Goal: Use online tool/utility: Utilize a website feature to perform a specific function

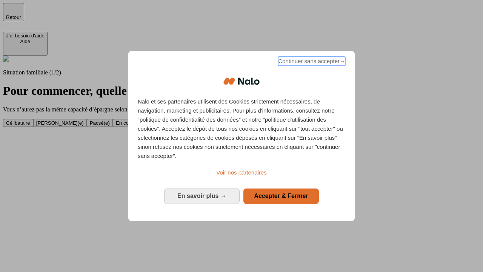
click at [311, 62] on span "Continuer sans accepter →" at bounding box center [311, 61] width 67 height 9
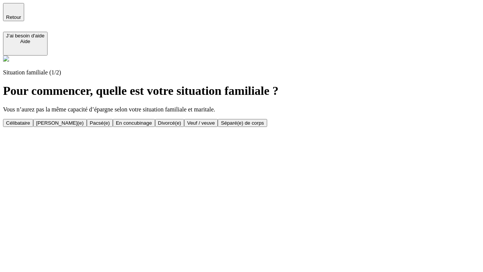
click at [152, 123] on div "En concubinage" at bounding box center [134, 123] width 36 height 6
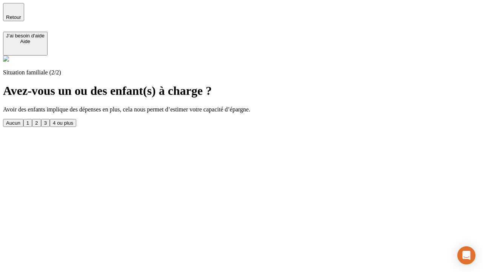
click at [38, 120] on div "2" at bounding box center [36, 123] width 3 height 6
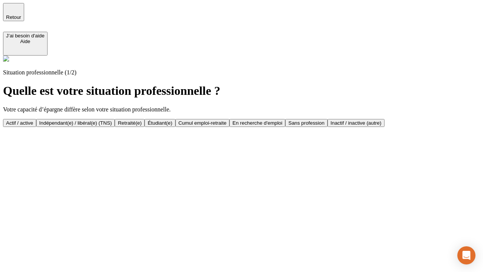
click at [112, 120] on div "Indépendant(e) / libéral(e) (TNS)" at bounding box center [75, 123] width 73 height 6
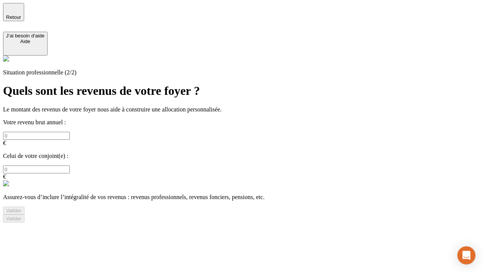
click at [70, 132] on input "text" at bounding box center [36, 136] width 67 height 8
type input "30 000"
click at [22, 208] on div "Valider" at bounding box center [13, 211] width 15 height 6
type input "0"
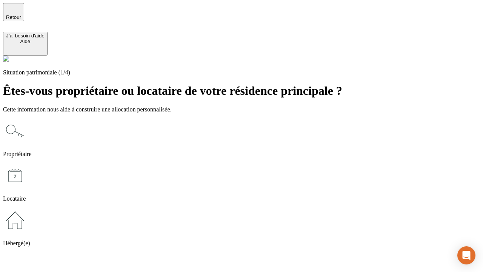
click at [27, 164] on icon at bounding box center [15, 176] width 24 height 24
type input "1 000"
click at [27, 164] on icon at bounding box center [15, 176] width 24 height 24
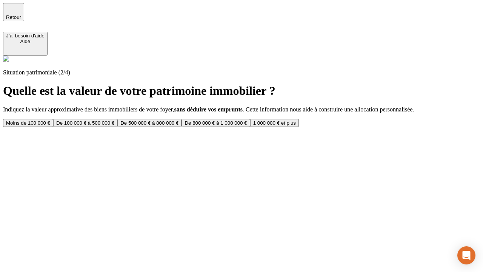
click at [50, 120] on div "Moins de 100 000 €" at bounding box center [28, 123] width 44 height 6
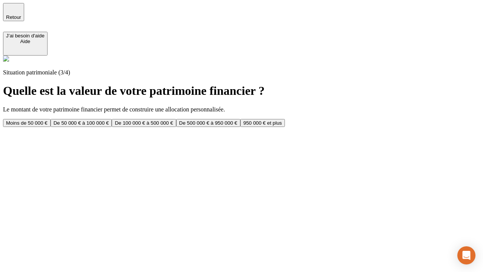
click at [48, 120] on div "Moins de 50 000 €" at bounding box center [27, 123] width 42 height 6
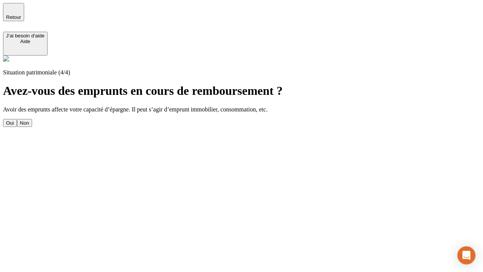
click at [29, 120] on div "Non" at bounding box center [24, 123] width 9 height 6
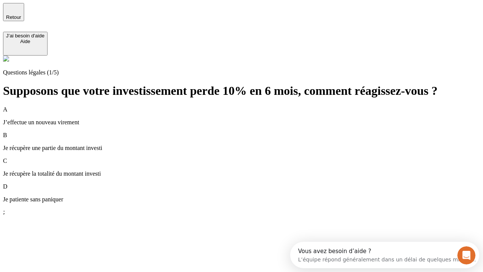
click at [251, 106] on div "A J’effectue un nouveau virement" at bounding box center [241, 116] width 477 height 20
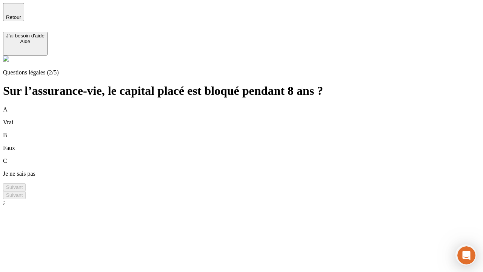
click at [251, 106] on div "A Vrai" at bounding box center [241, 116] width 477 height 20
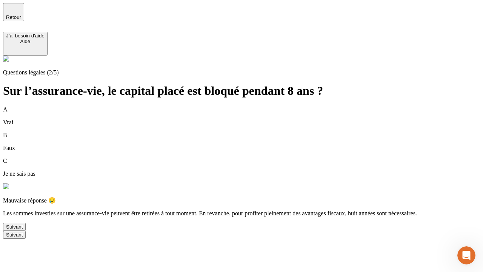
click at [23, 230] on div "Suivant" at bounding box center [14, 227] width 17 height 6
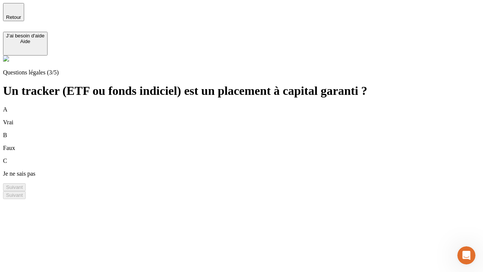
click at [251, 106] on div "A Vrai" at bounding box center [241, 116] width 477 height 20
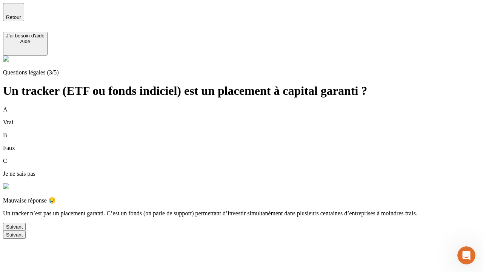
click at [23, 230] on div "Suivant" at bounding box center [14, 227] width 17 height 6
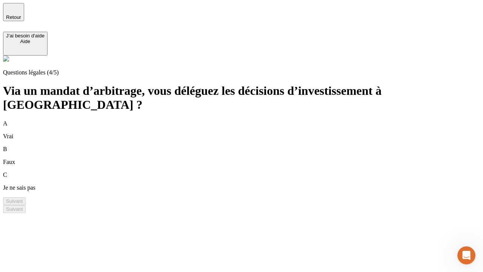
click at [251, 120] on div "A Vrai" at bounding box center [241, 130] width 477 height 20
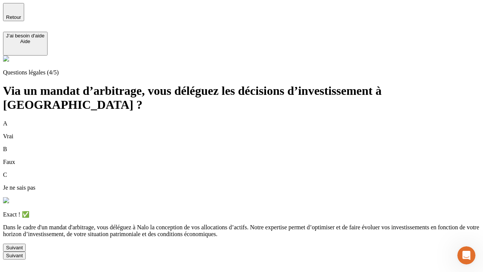
click at [23, 250] on div "Suivant" at bounding box center [14, 248] width 17 height 6
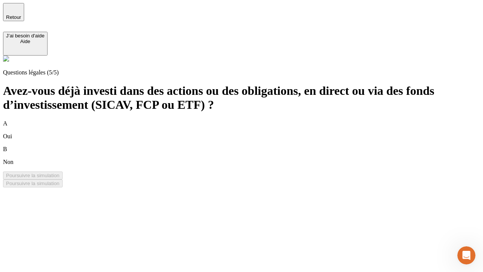
click at [251, 146] on div "B Non" at bounding box center [241, 156] width 477 height 20
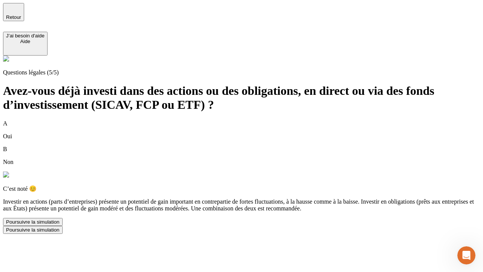
click at [60, 225] on div "Poursuivre la simulation" at bounding box center [33, 222] width 54 height 6
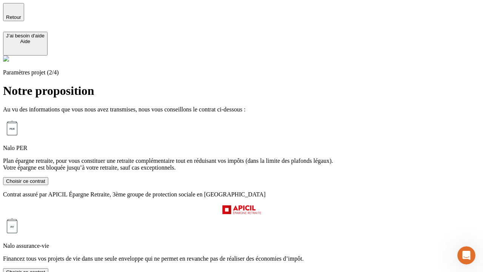
click at [45, 269] on div "Choisir ce contrat" at bounding box center [25, 272] width 39 height 6
